Goal: Task Accomplishment & Management: Manage account settings

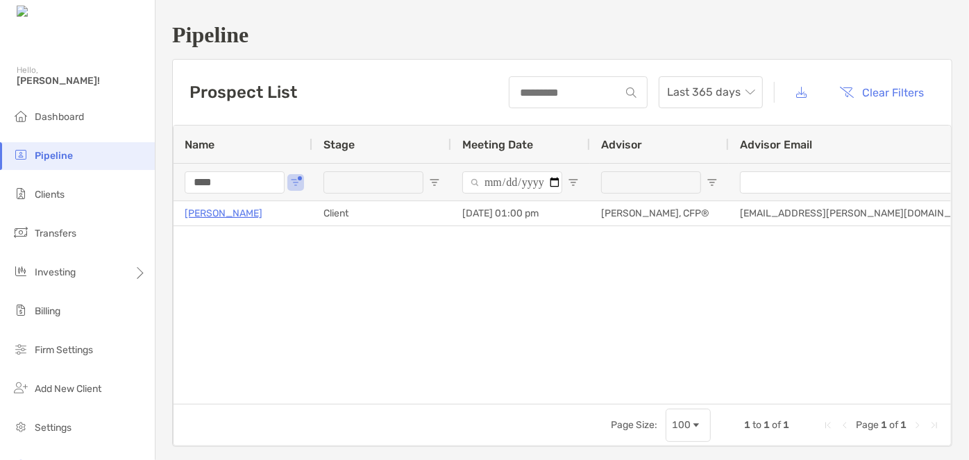
click at [257, 187] on input "****" at bounding box center [235, 182] width 100 height 22
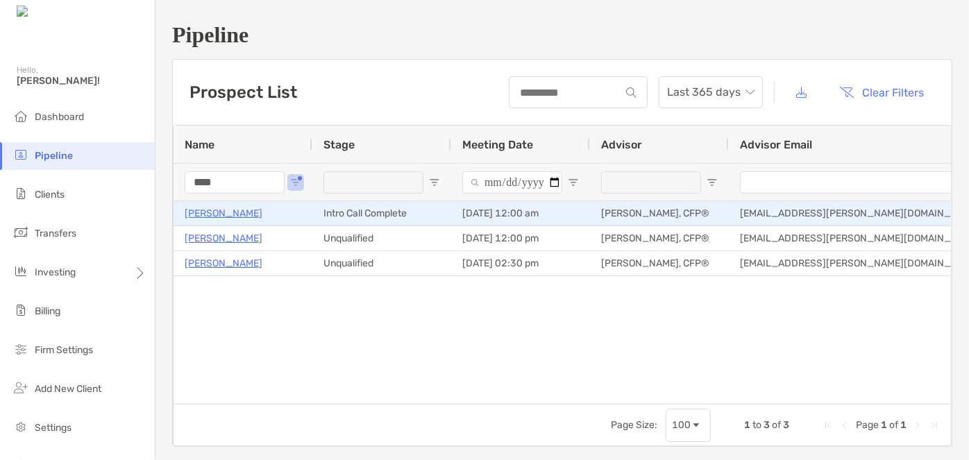
type input "****"
click at [214, 217] on p "Jeff Mosher" at bounding box center [224, 213] width 78 height 17
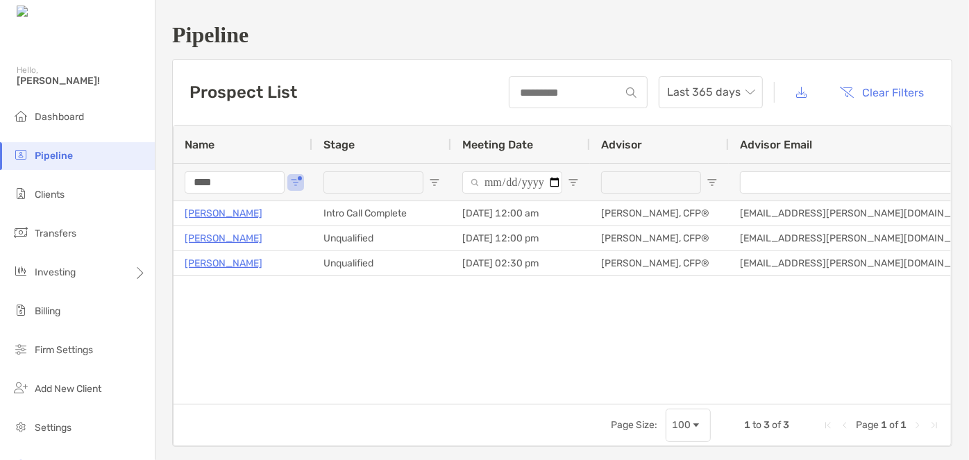
click at [228, 178] on input "****" at bounding box center [235, 182] width 100 height 22
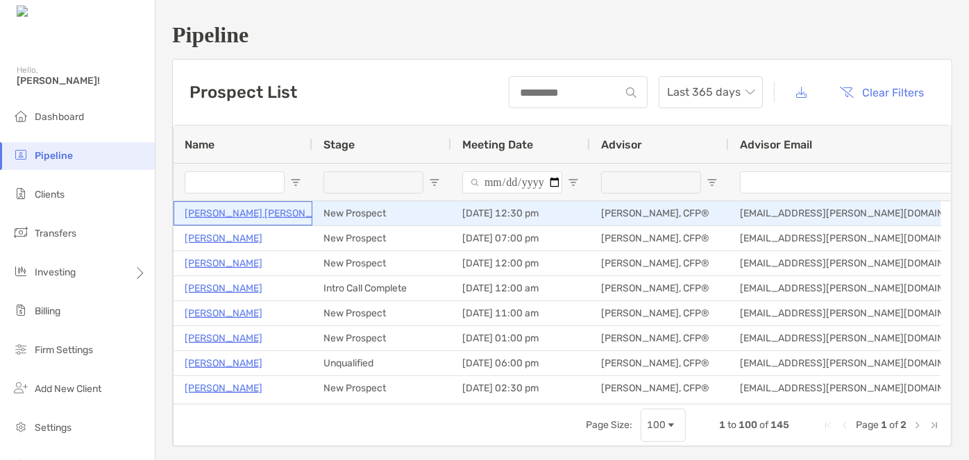
click at [217, 217] on p "Barbra Alan" at bounding box center [264, 213] width 158 height 17
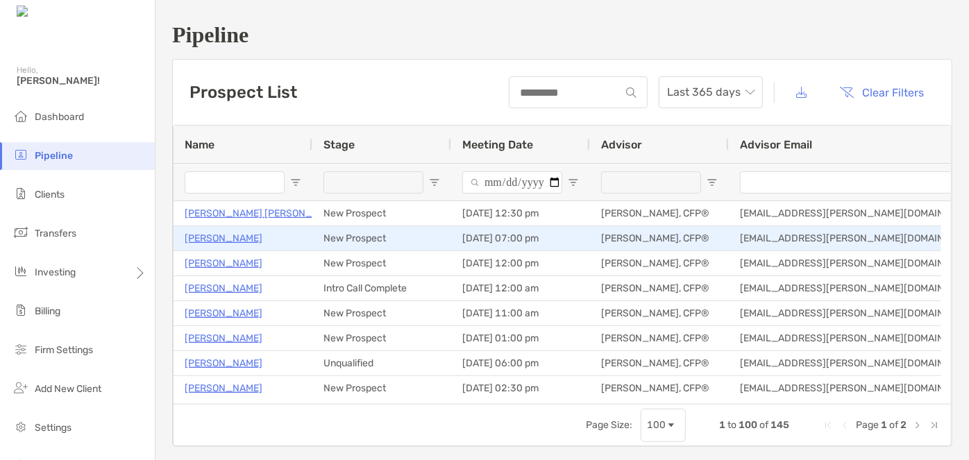
click at [230, 235] on p "John Morales" at bounding box center [224, 238] width 78 height 17
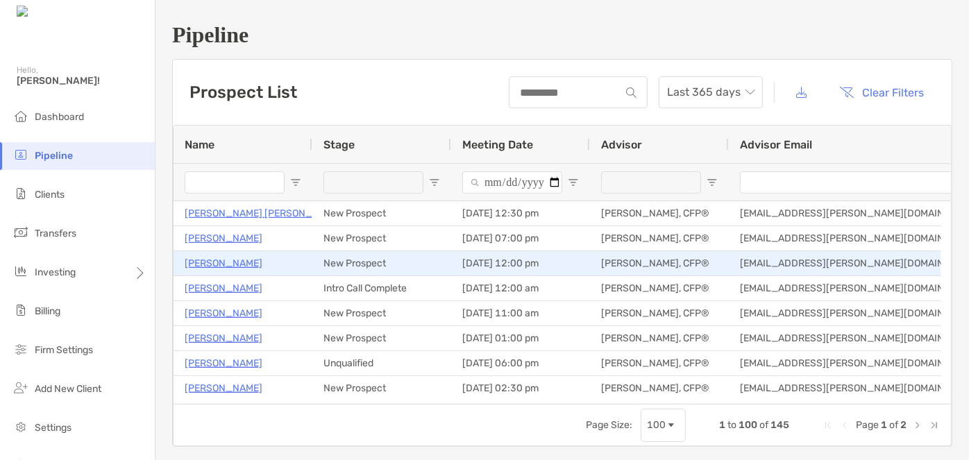
click at [217, 263] on p "David Ban" at bounding box center [224, 263] width 78 height 17
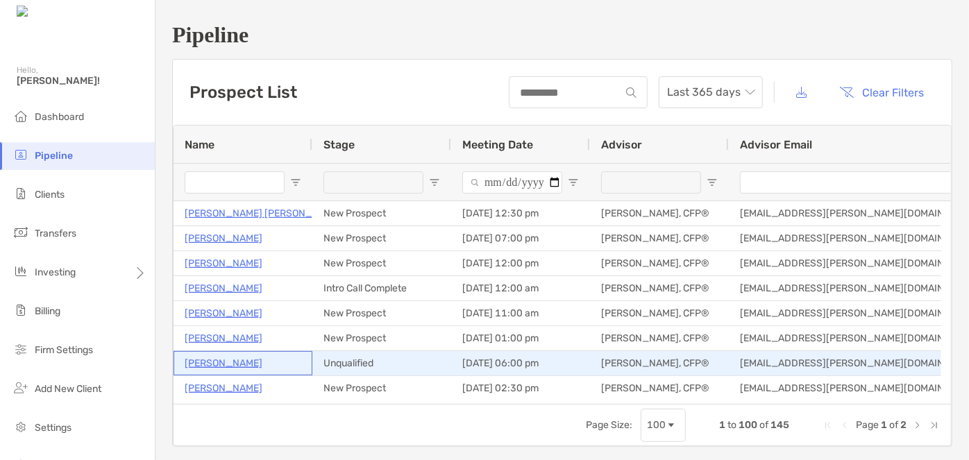
click at [235, 363] on p "Nathan Ballou" at bounding box center [224, 363] width 78 height 17
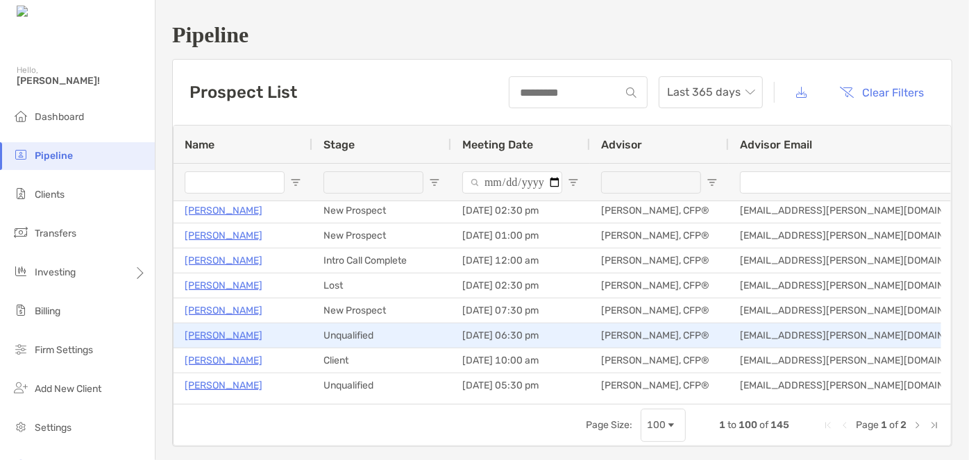
scroll to position [189, 0]
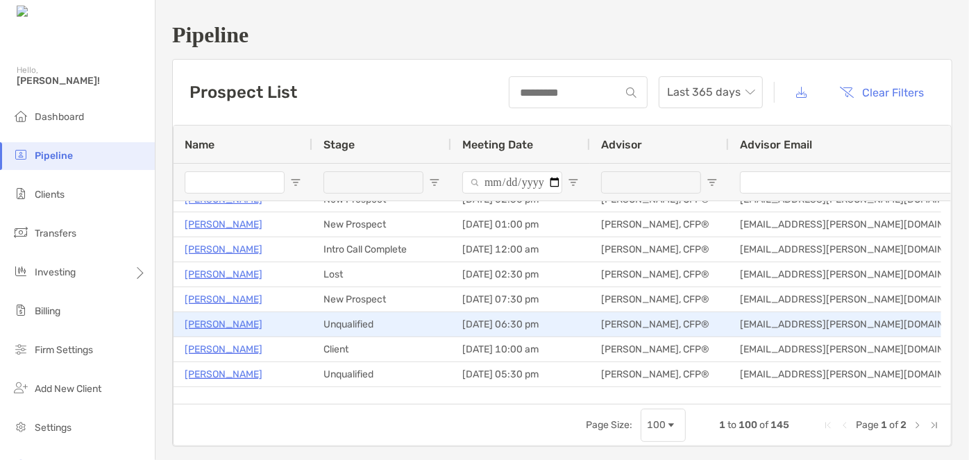
click at [217, 328] on p "[PERSON_NAME]" at bounding box center [224, 324] width 78 height 17
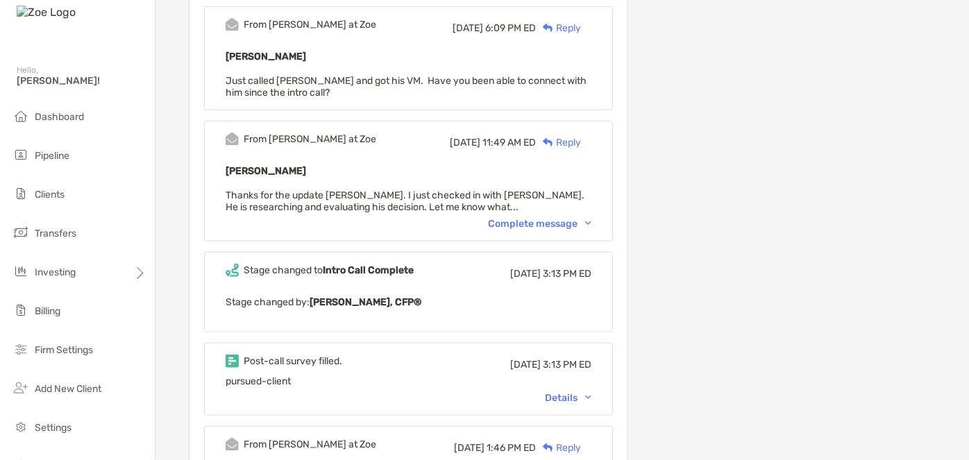
scroll to position [505, 0]
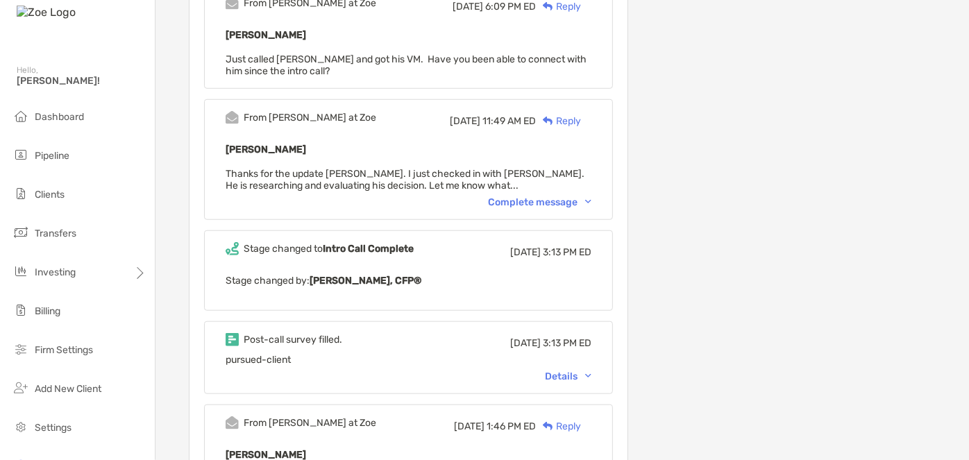
click at [573, 371] on div "Details" at bounding box center [568, 377] width 46 height 12
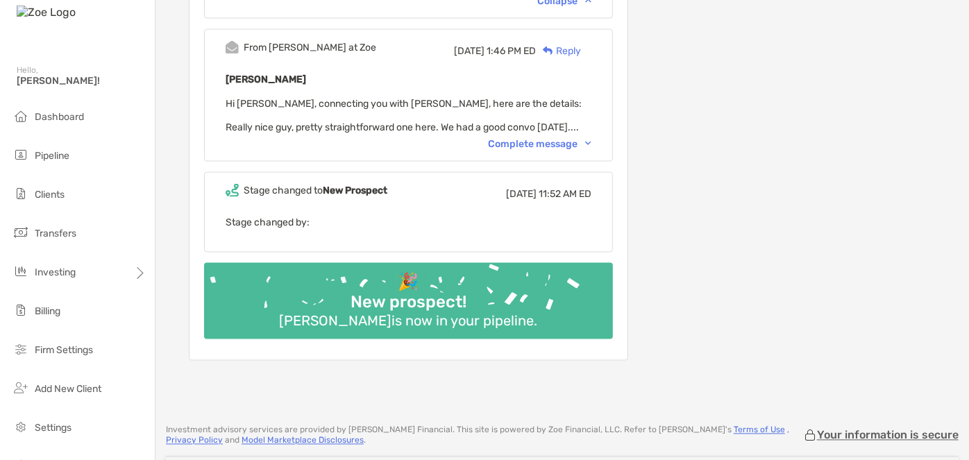
scroll to position [1191, 0]
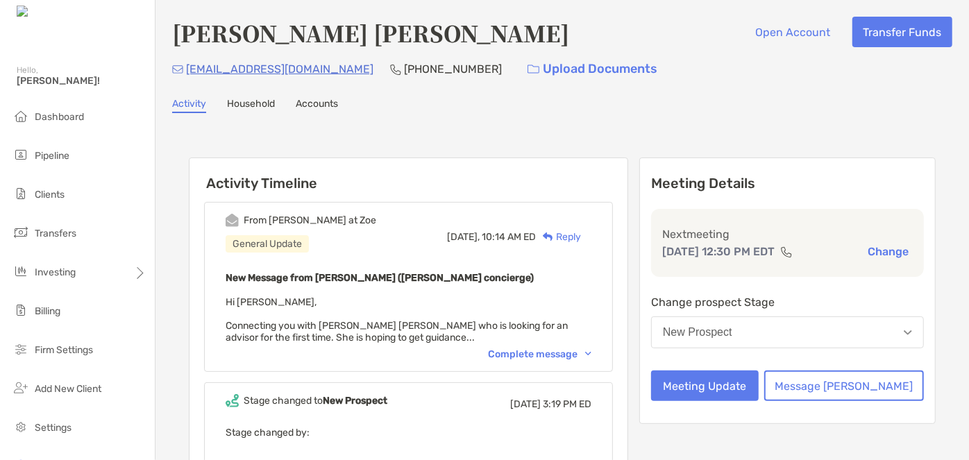
click at [538, 350] on div "Complete message" at bounding box center [539, 354] width 103 height 12
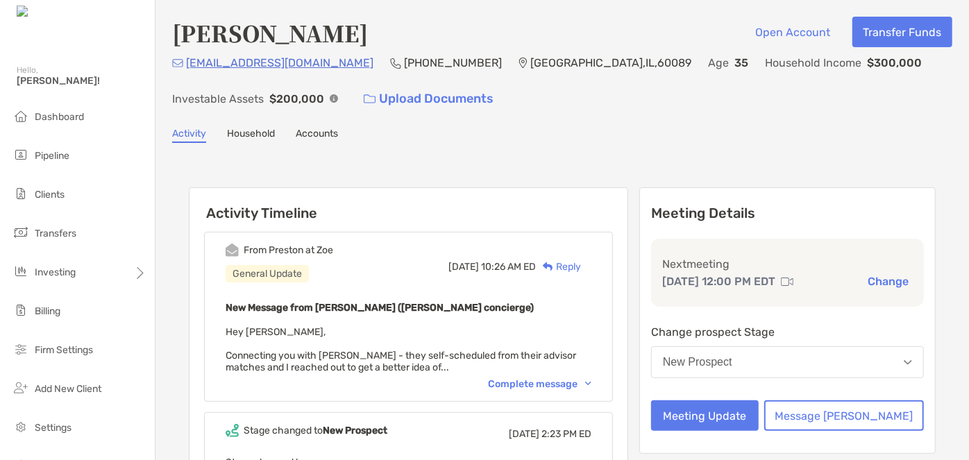
click at [523, 383] on div "Complete message" at bounding box center [539, 384] width 103 height 12
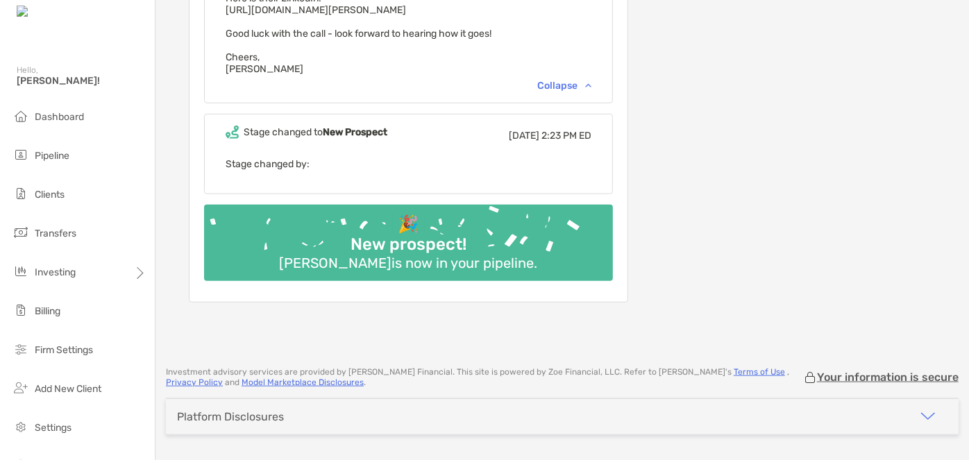
scroll to position [447, 0]
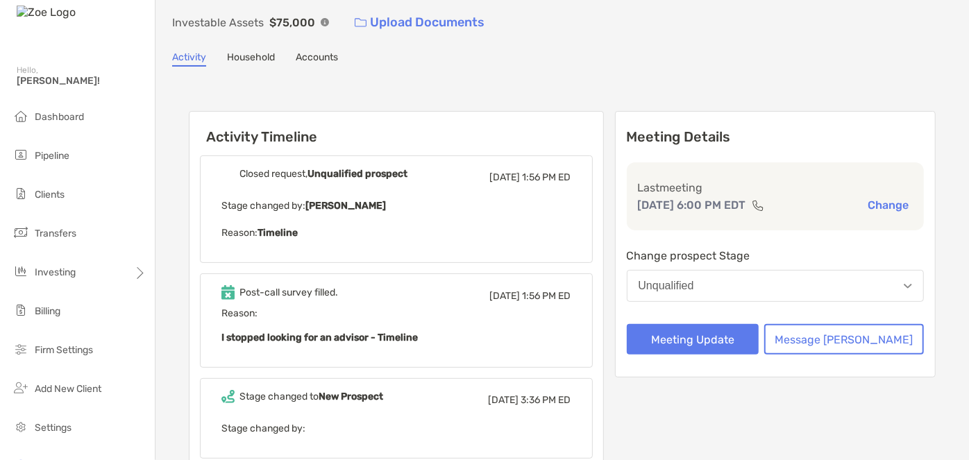
scroll to position [62, 0]
